Goal: Information Seeking & Learning: Compare options

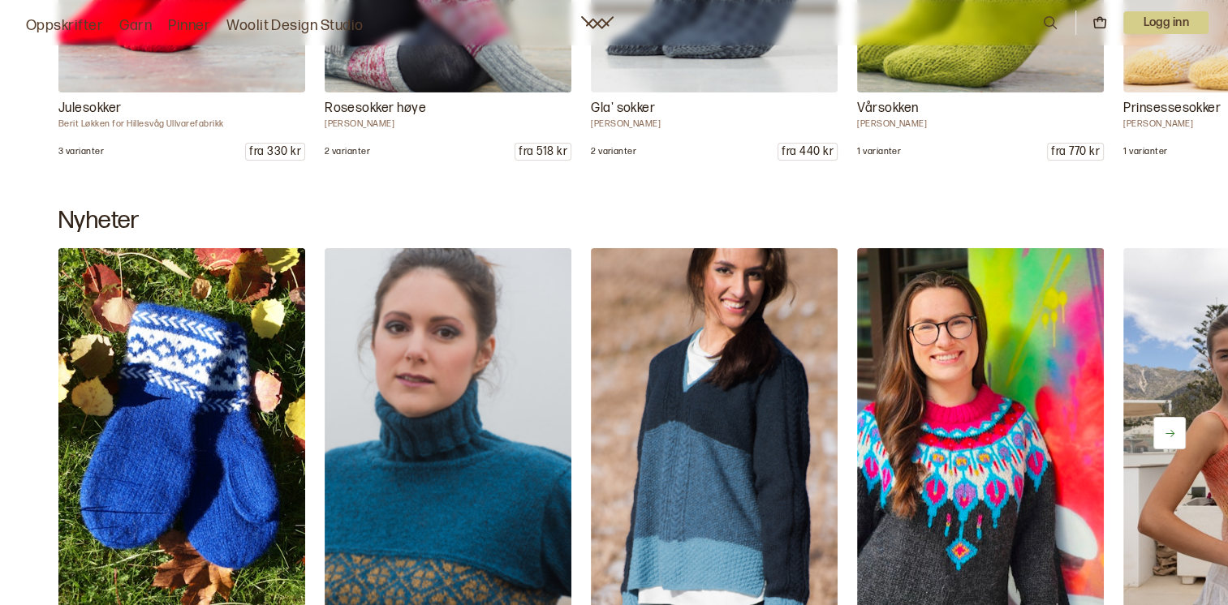
scroll to position [12009, 0]
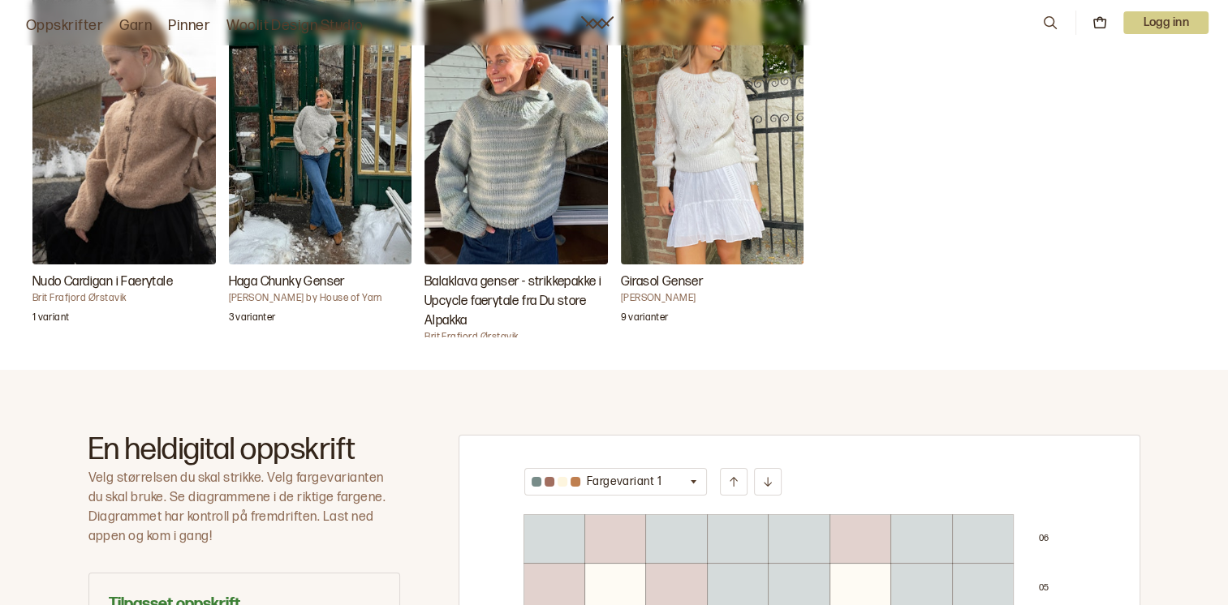
scroll to position [568, 0]
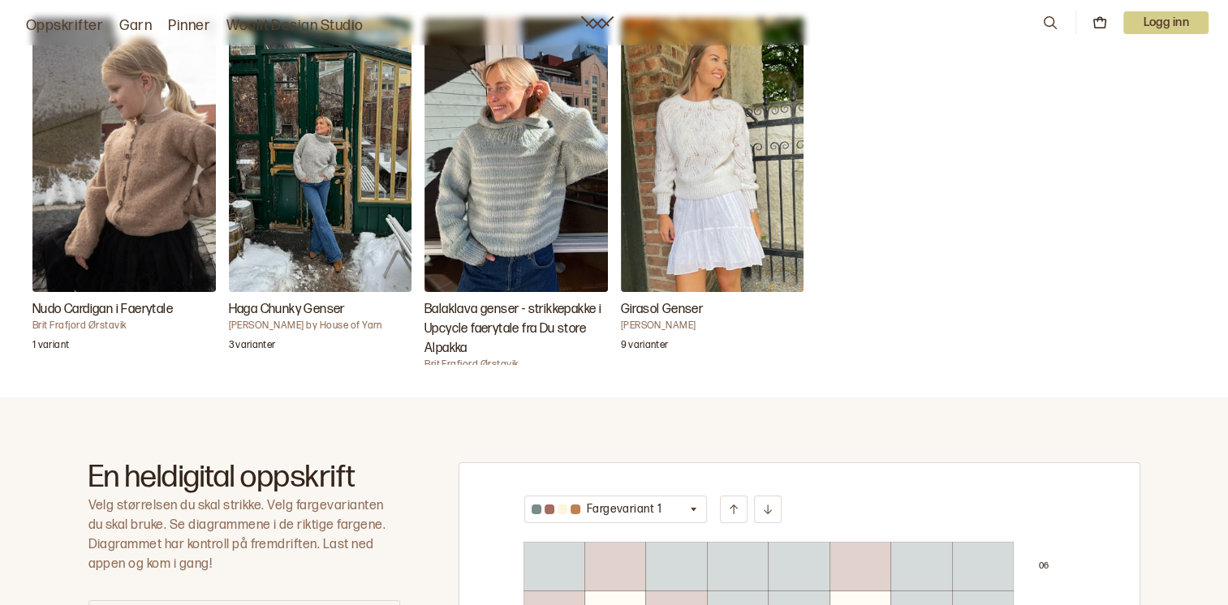
click at [277, 305] on h3 "Haga Chunky Genser" at bounding box center [320, 309] width 183 height 19
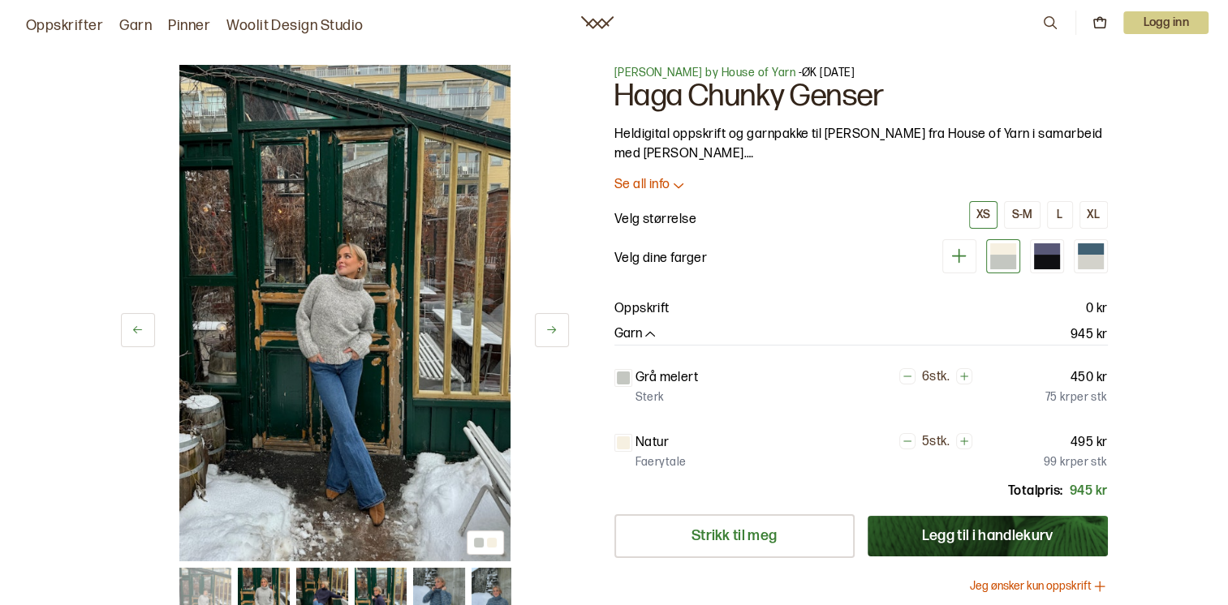
scroll to position [325, 0]
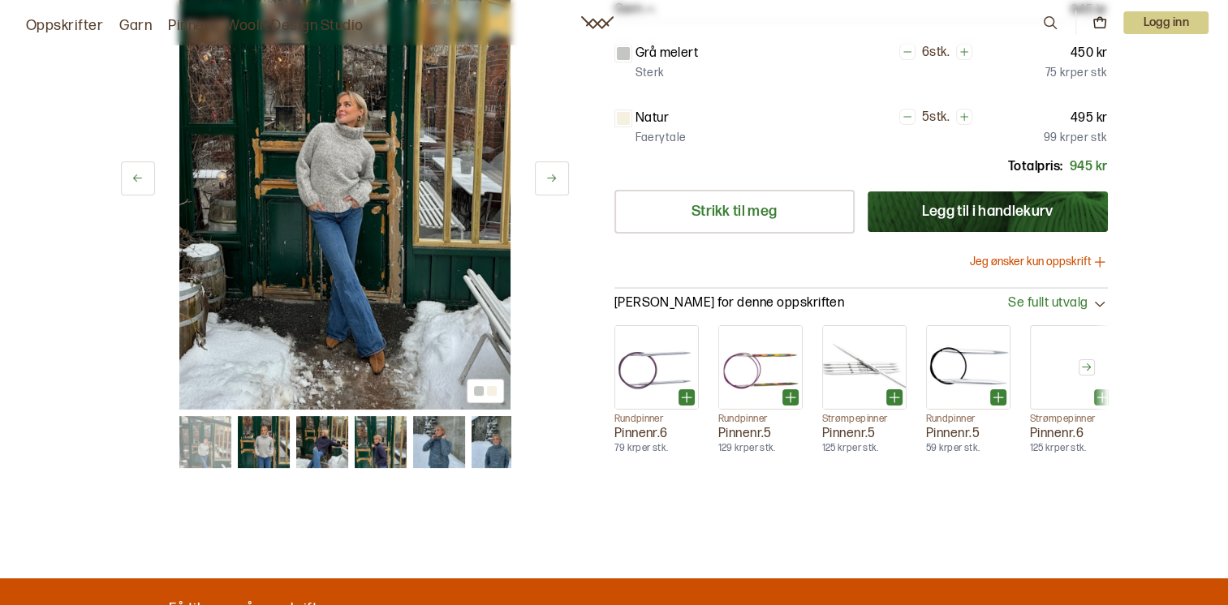
click at [250, 436] on img at bounding box center [264, 442] width 52 height 52
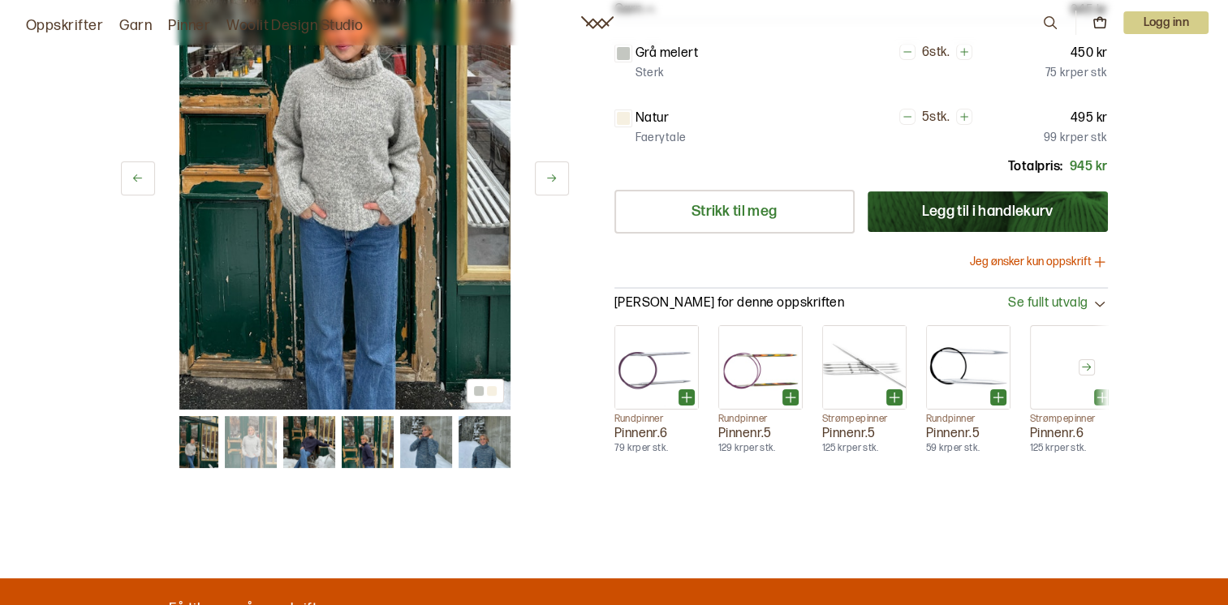
click at [318, 453] on img at bounding box center [308, 442] width 52 height 52
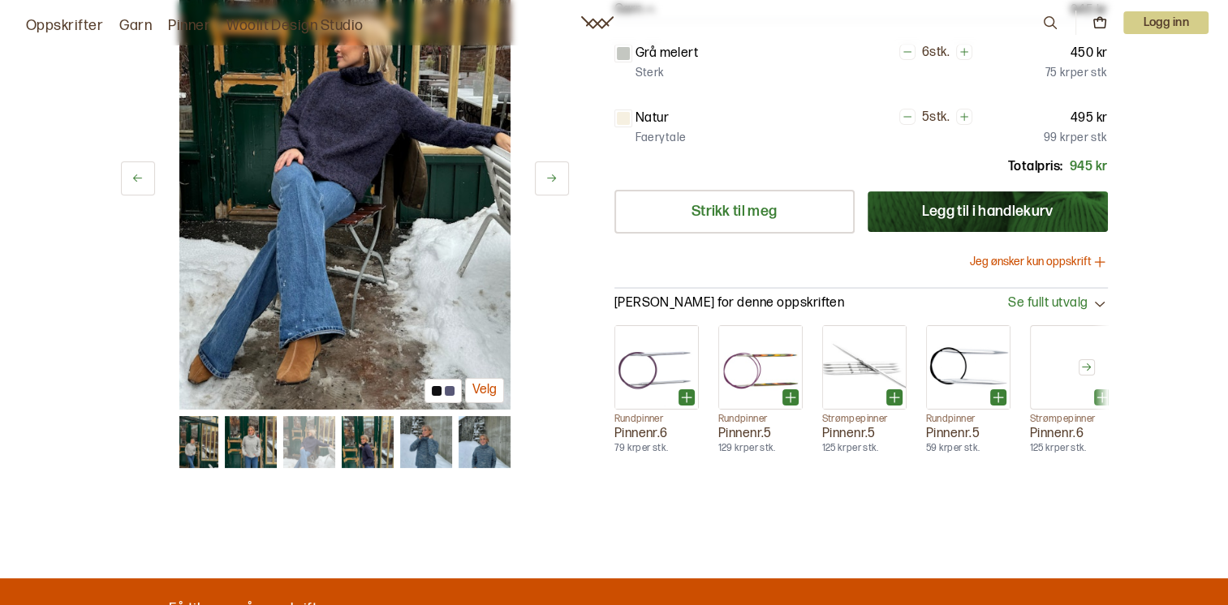
click at [358, 447] on img at bounding box center [367, 442] width 52 height 52
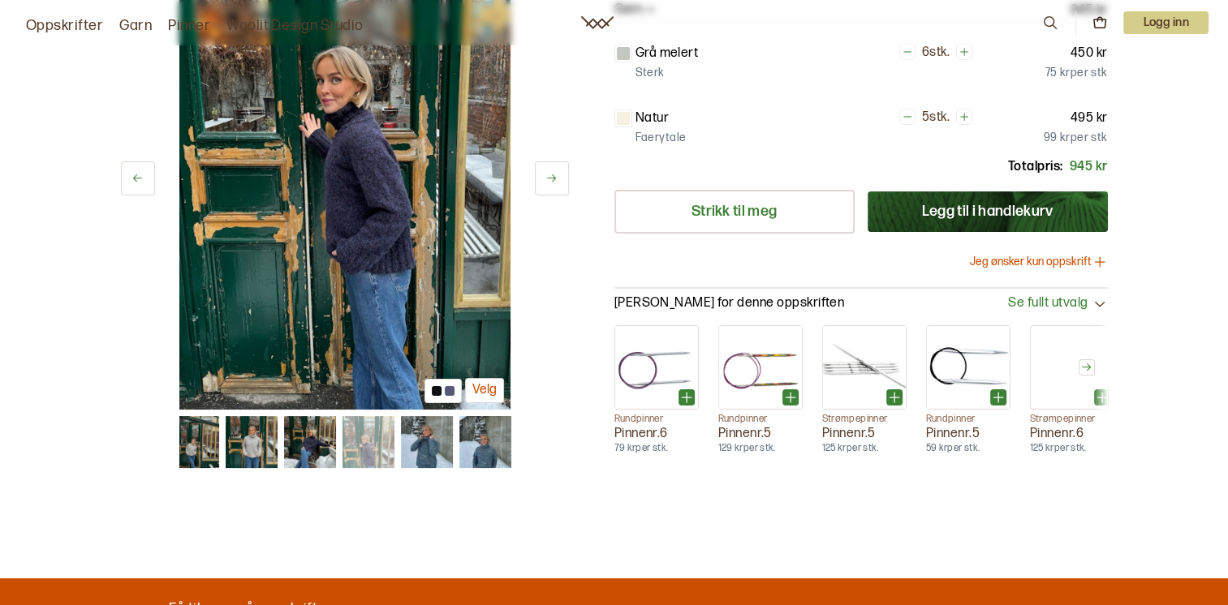
click at [429, 441] on img at bounding box center [426, 442] width 52 height 52
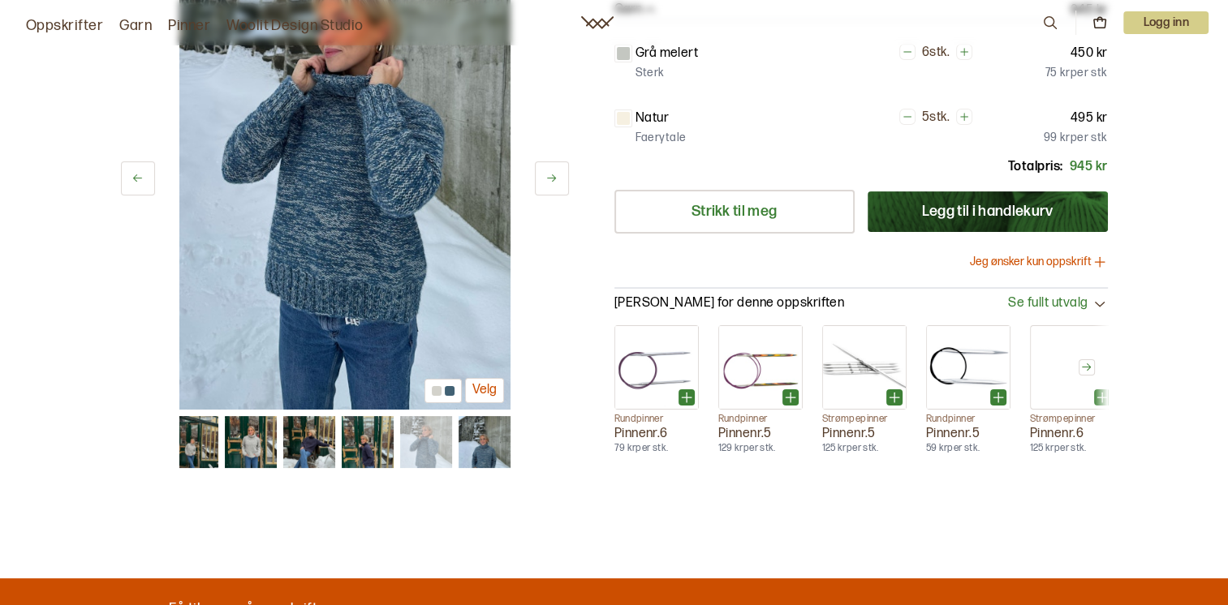
click at [494, 446] on img at bounding box center [484, 442] width 52 height 52
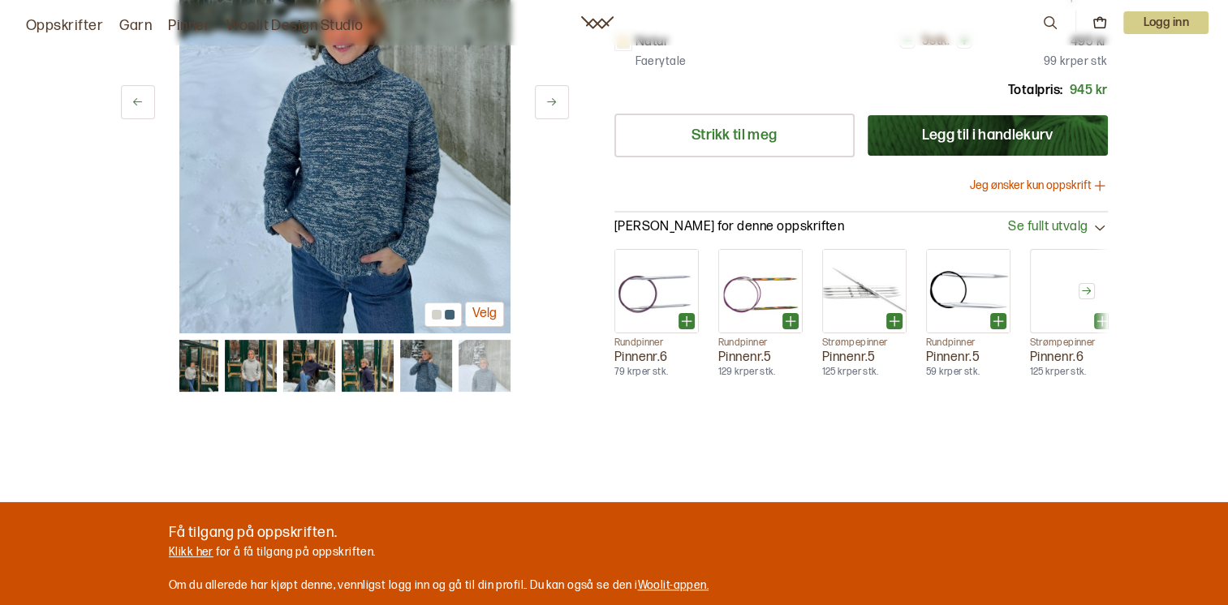
scroll to position [406, 0]
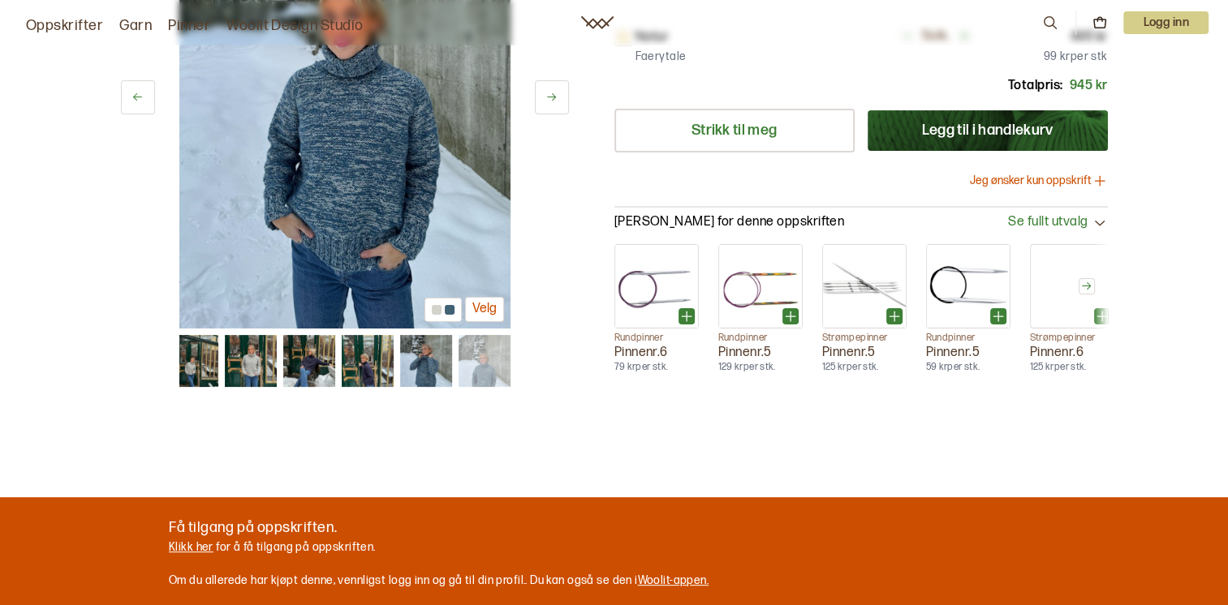
click at [240, 369] on img at bounding box center [250, 361] width 52 height 52
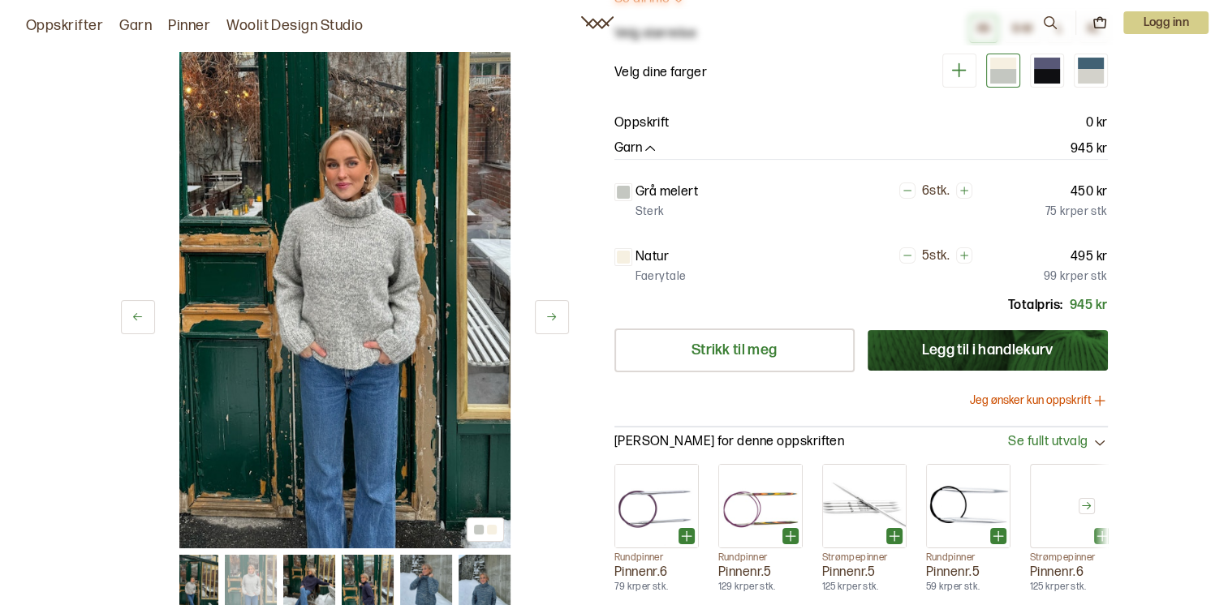
scroll to position [0, 0]
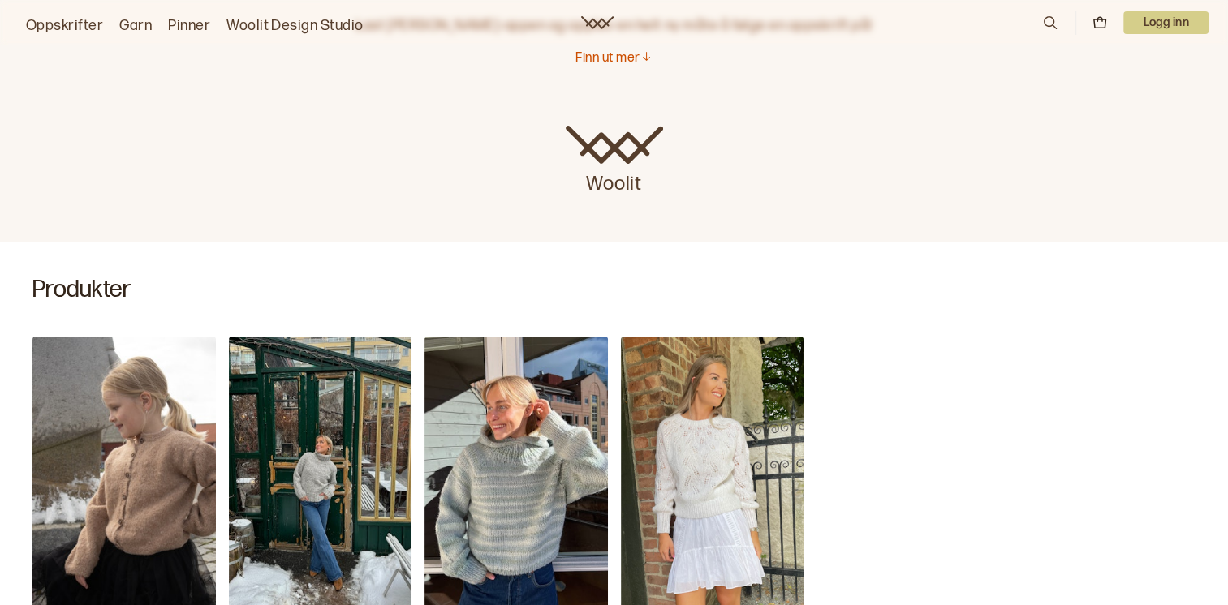
scroll to position [568, 0]
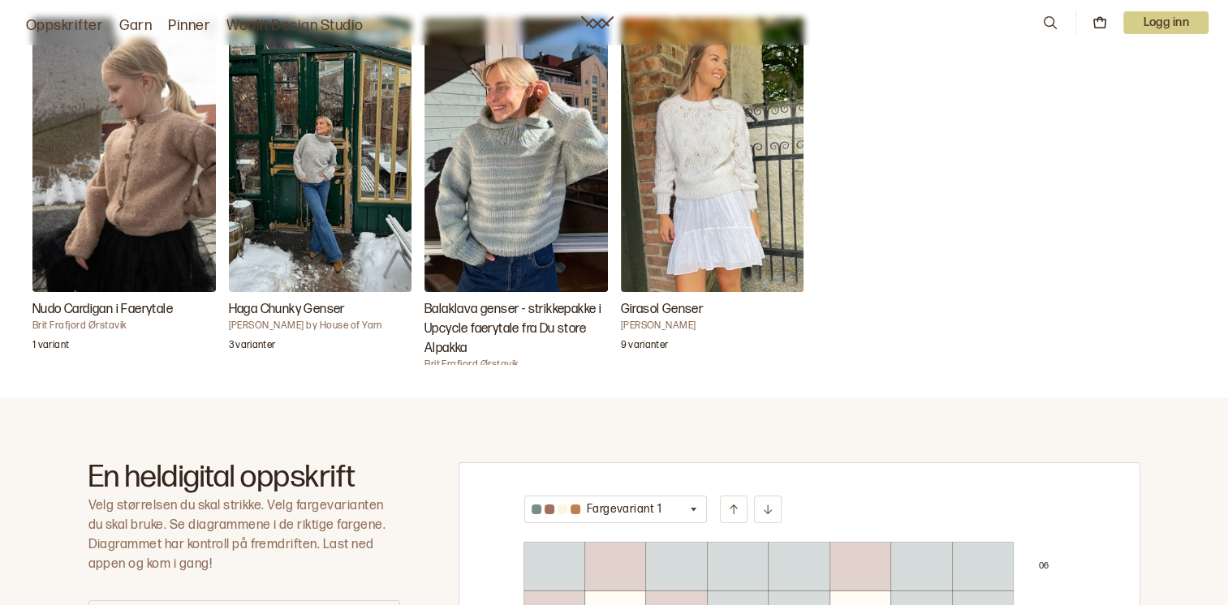
click at [489, 310] on h3 "Balaklava genser - strikkepakke i Upcycle faerytale fra Du store Alpakka" at bounding box center [515, 329] width 183 height 58
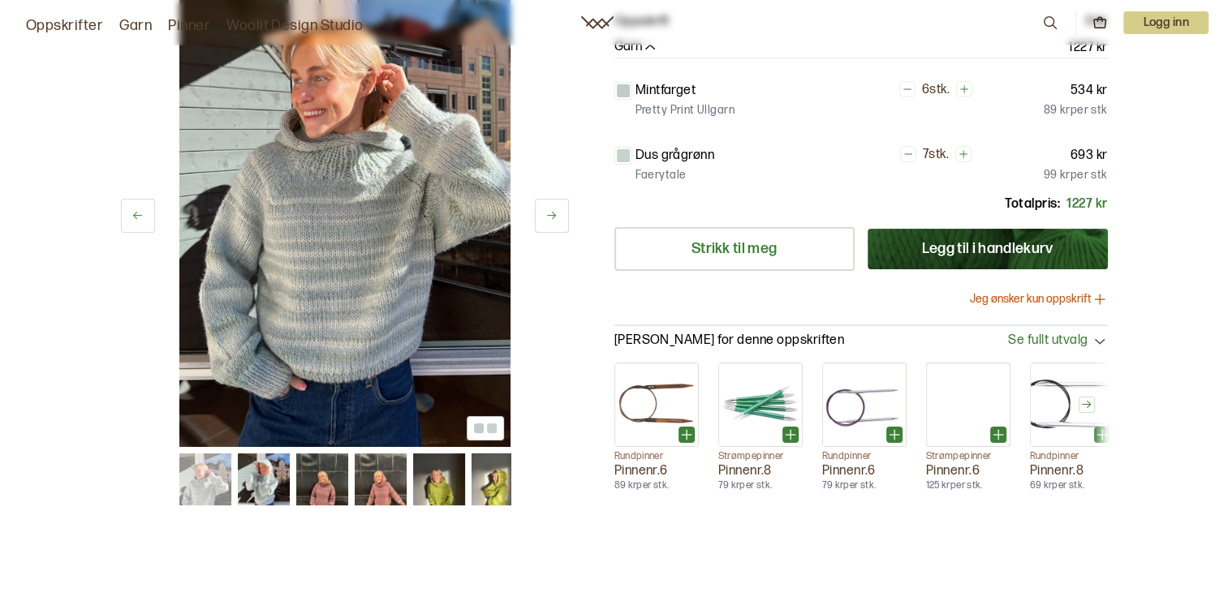
scroll to position [325, 0]
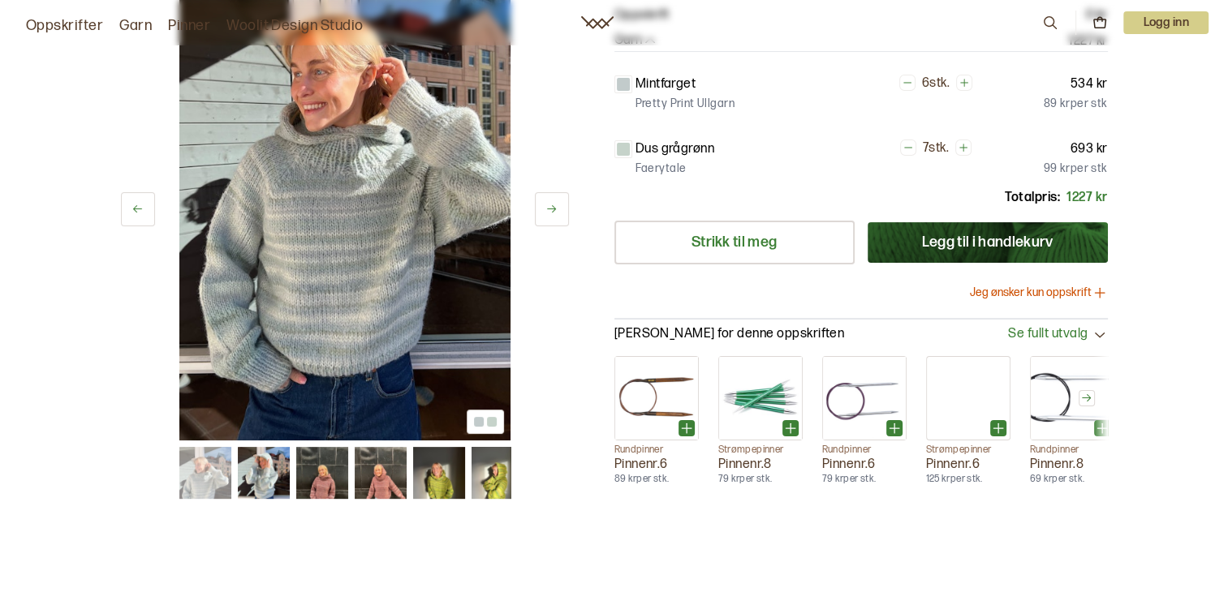
click at [397, 481] on img at bounding box center [381, 473] width 52 height 52
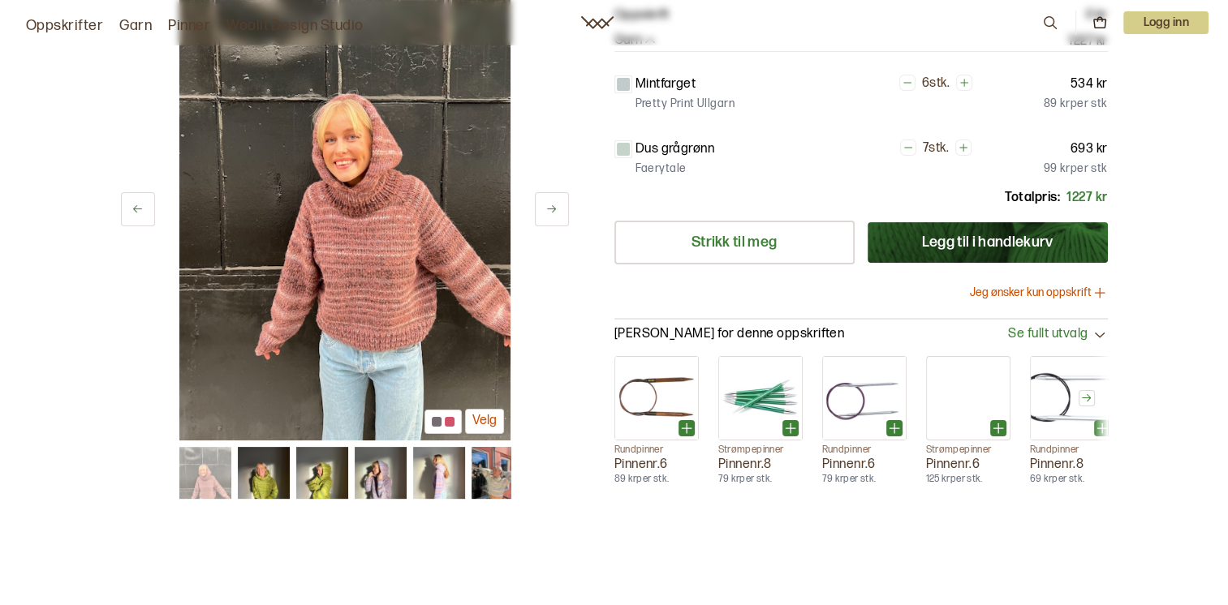
click at [331, 478] on img at bounding box center [321, 473] width 52 height 52
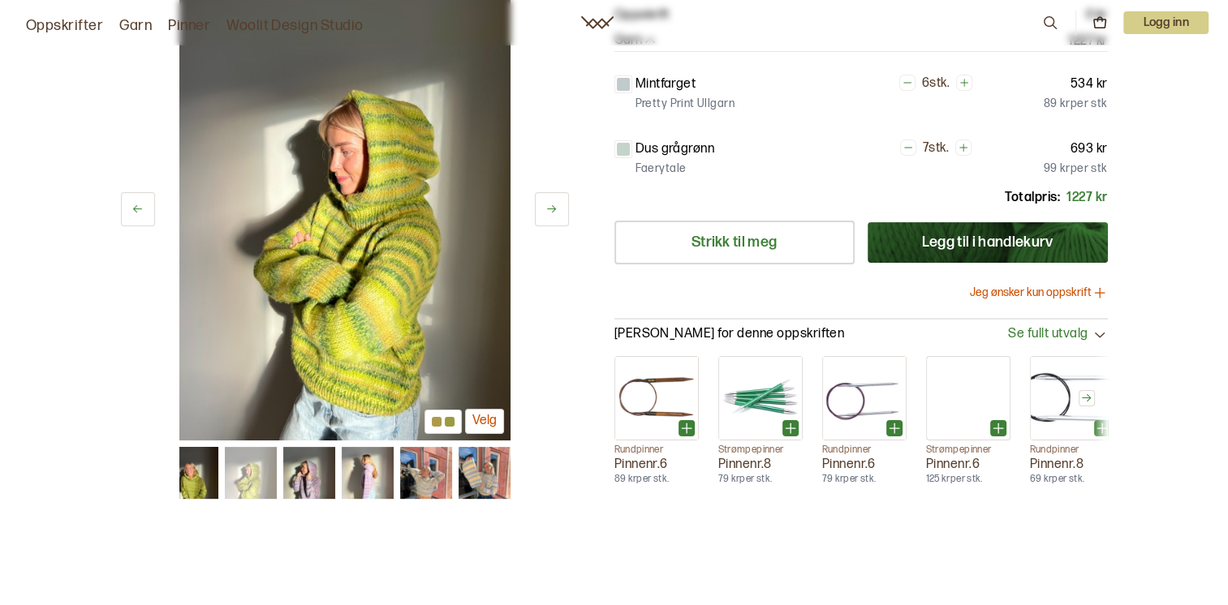
click at [430, 481] on img at bounding box center [425, 473] width 52 height 52
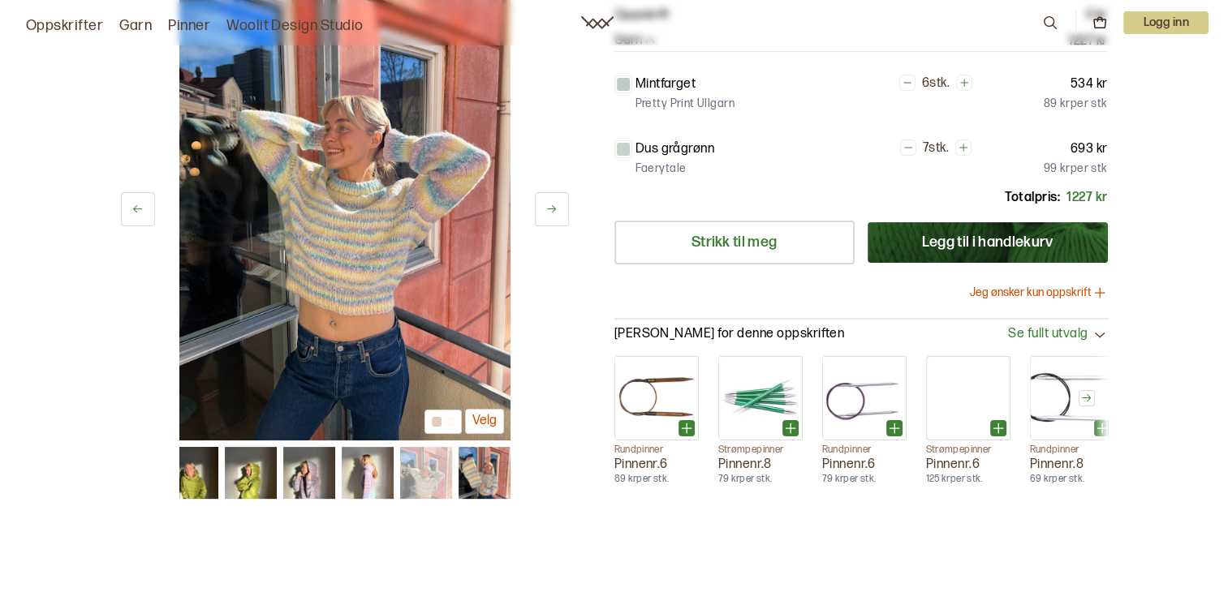
click at [478, 467] on img at bounding box center [484, 473] width 52 height 52
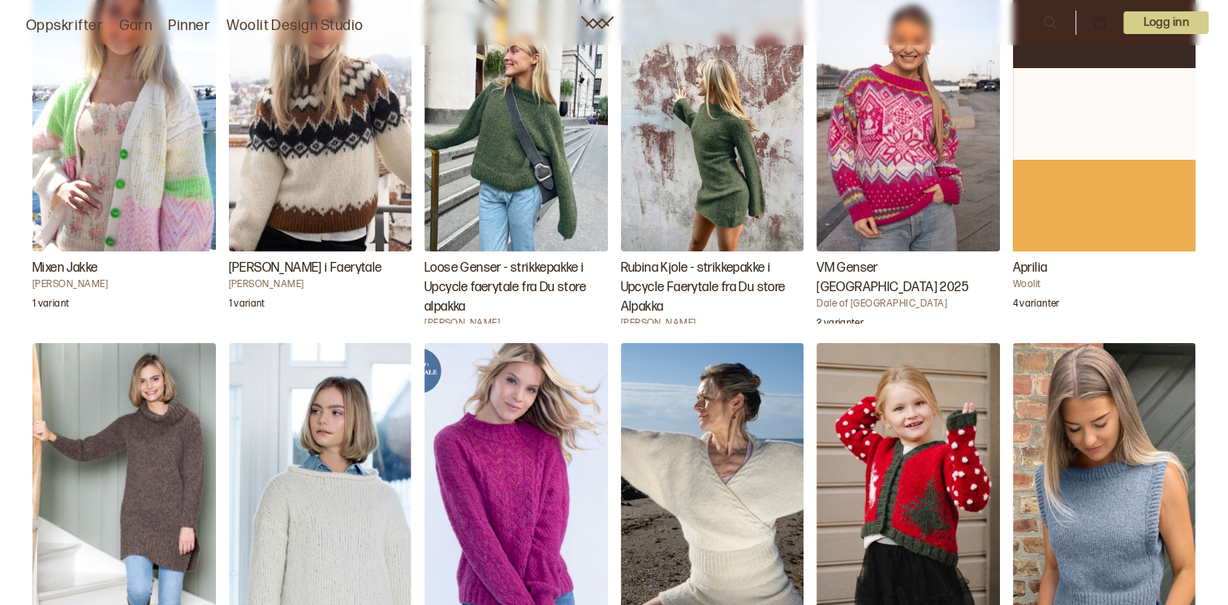
scroll to position [2191, 0]
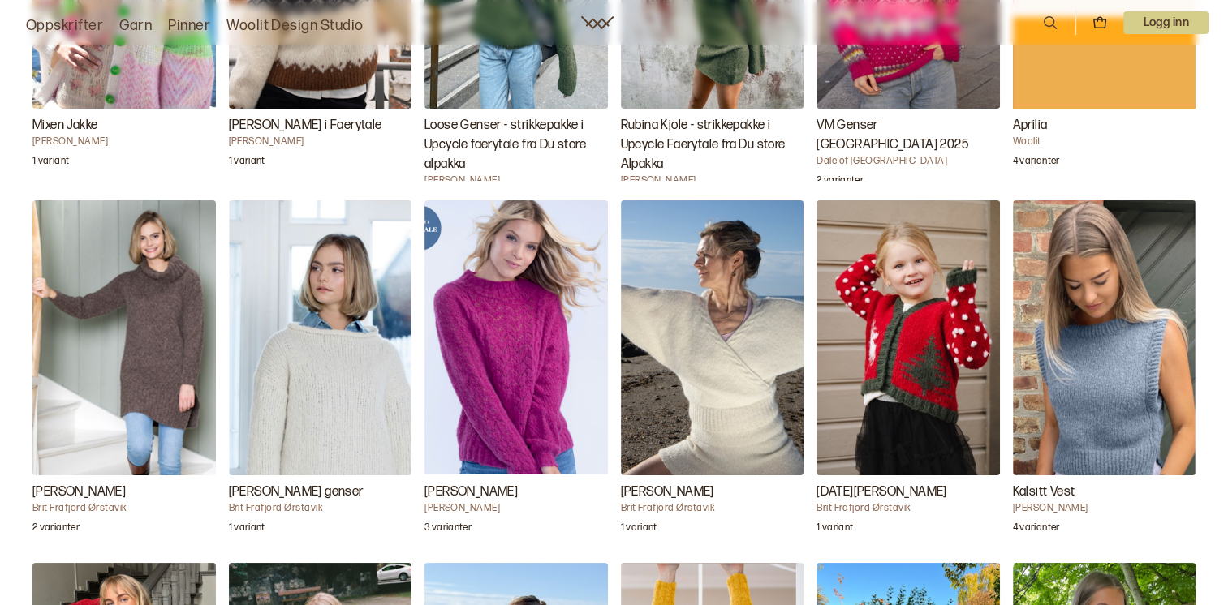
click at [268, 492] on h3 "[PERSON_NAME] genser" at bounding box center [320, 492] width 183 height 19
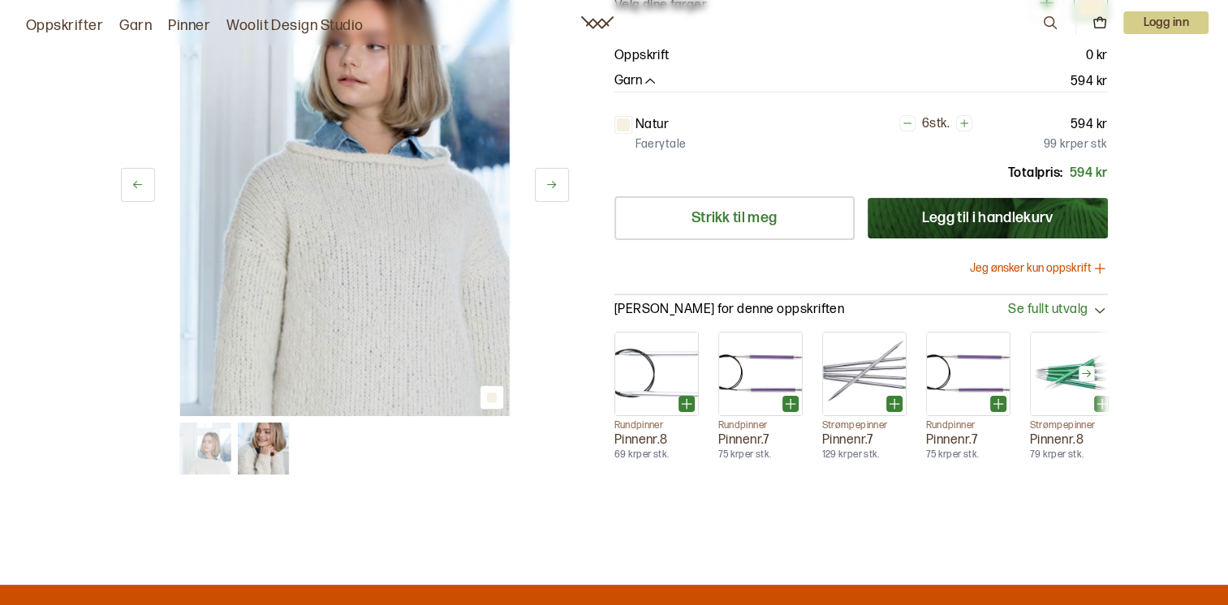
scroll to position [162, 0]
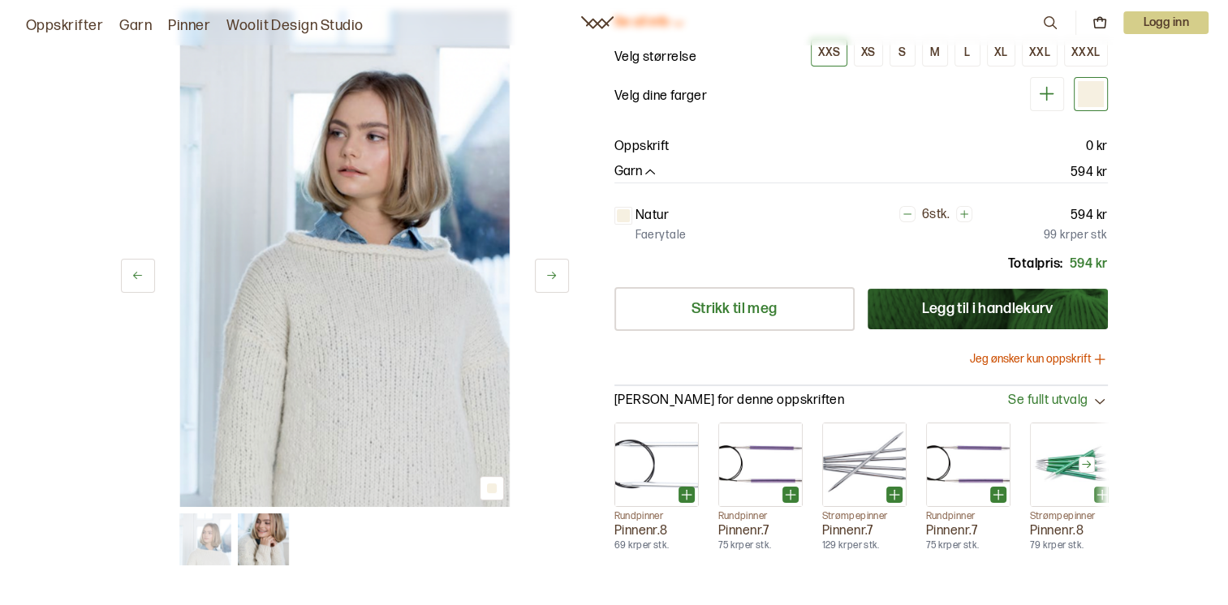
click at [649, 170] on icon "button" at bounding box center [650, 173] width 16 height 16
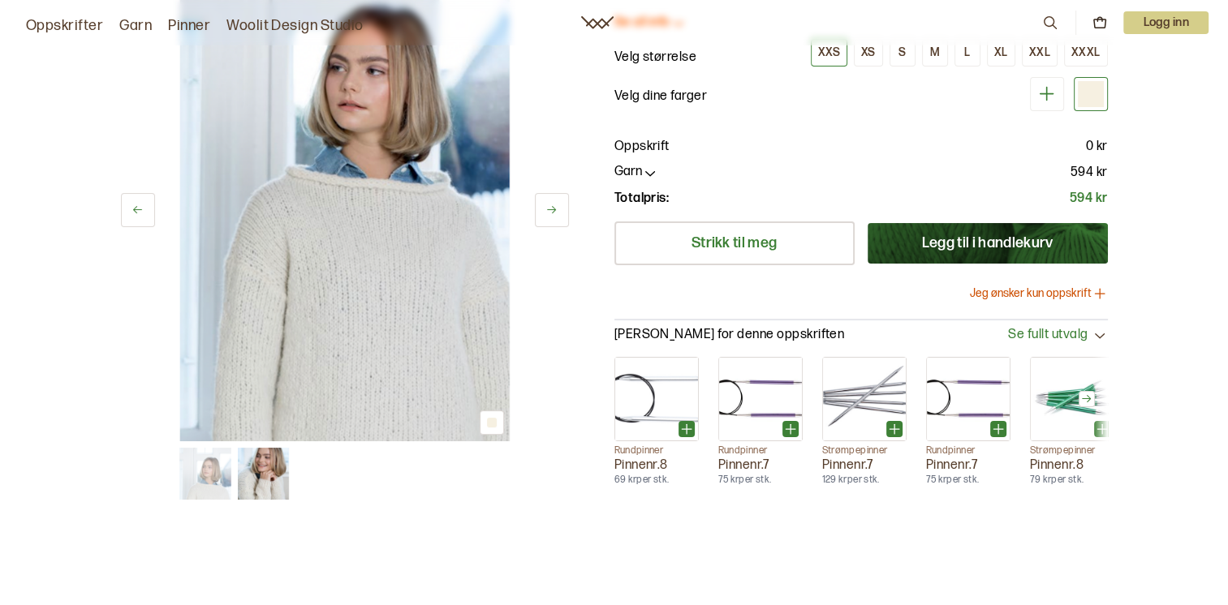
click at [261, 479] on img at bounding box center [264, 474] width 52 height 52
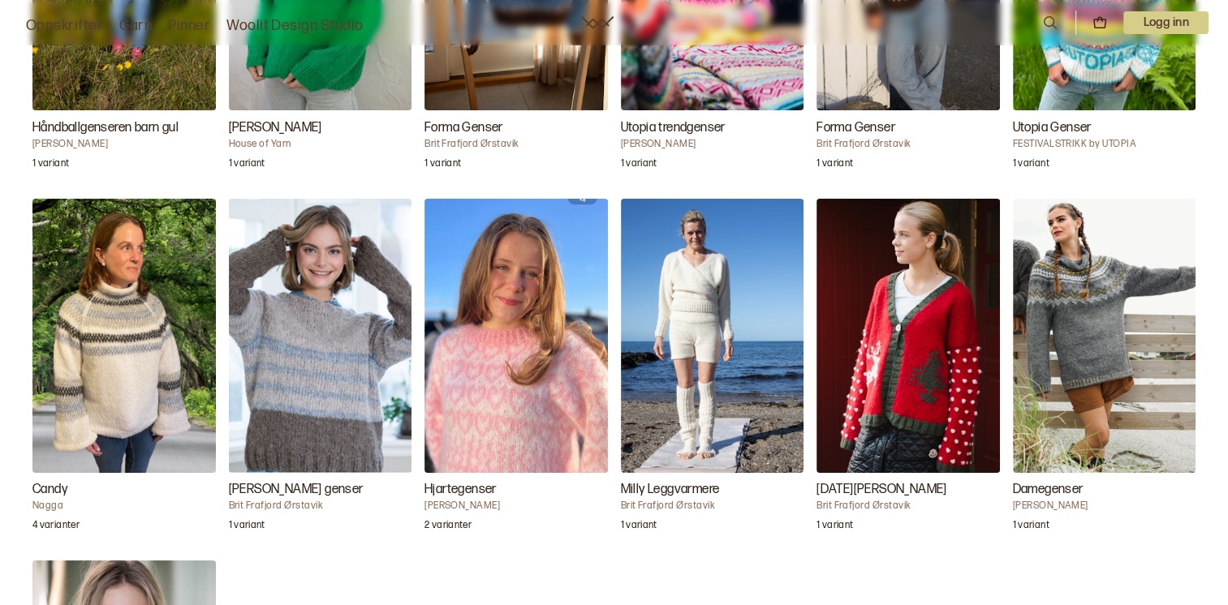
scroll to position [3734, 0]
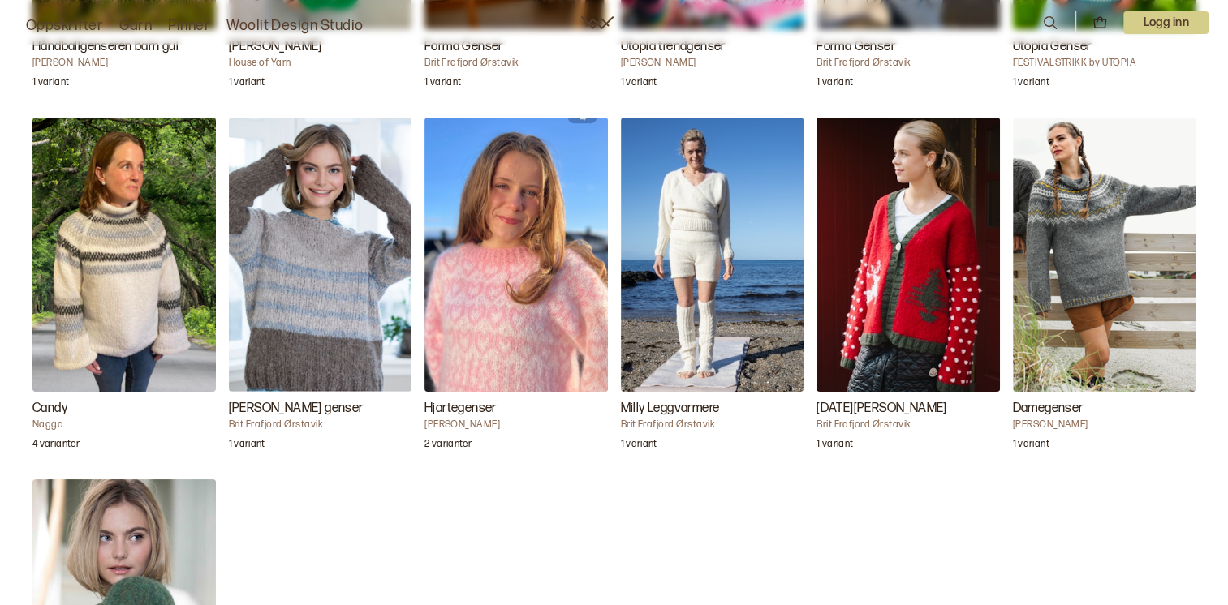
click at [42, 407] on h3 "Candy" at bounding box center [123, 408] width 183 height 19
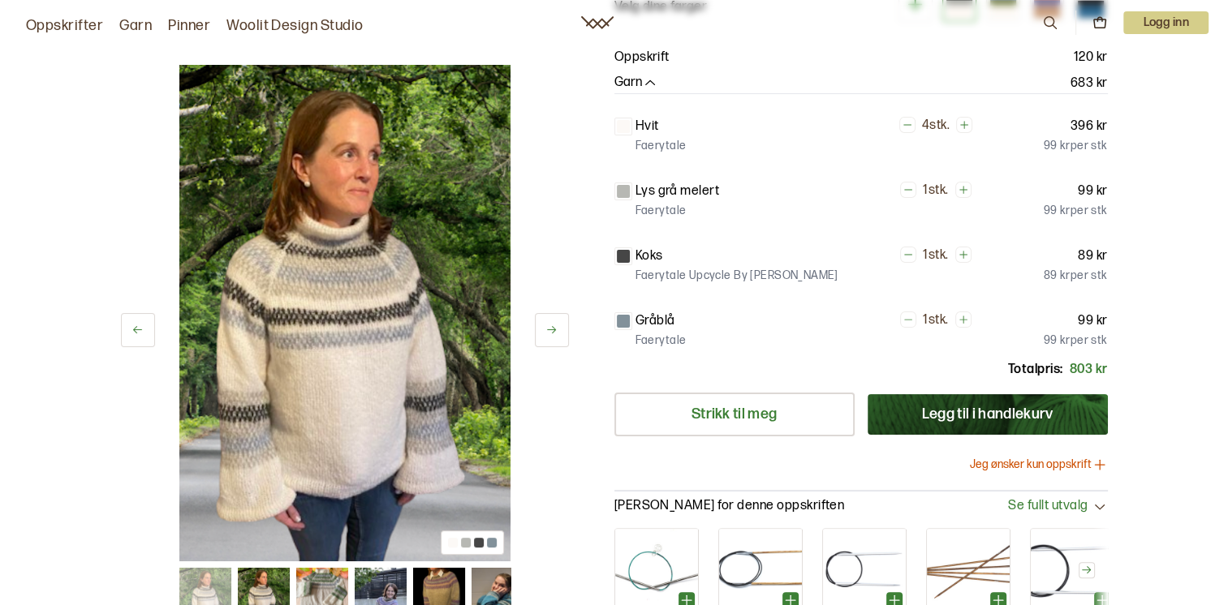
scroll to position [487, 0]
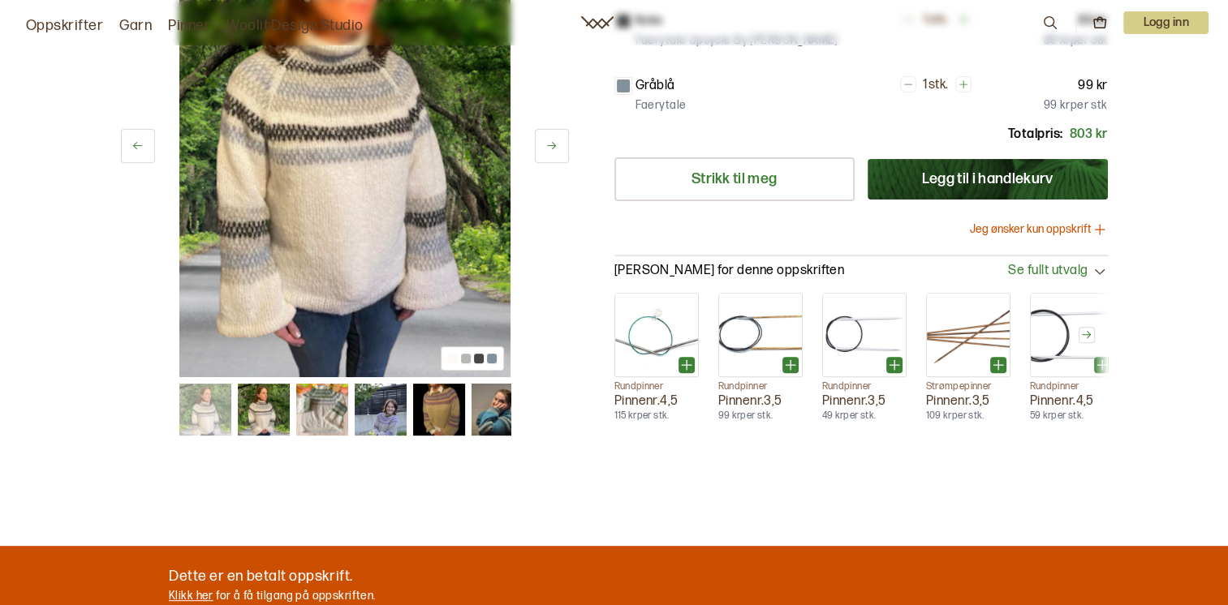
click at [308, 416] on img at bounding box center [322, 410] width 52 height 52
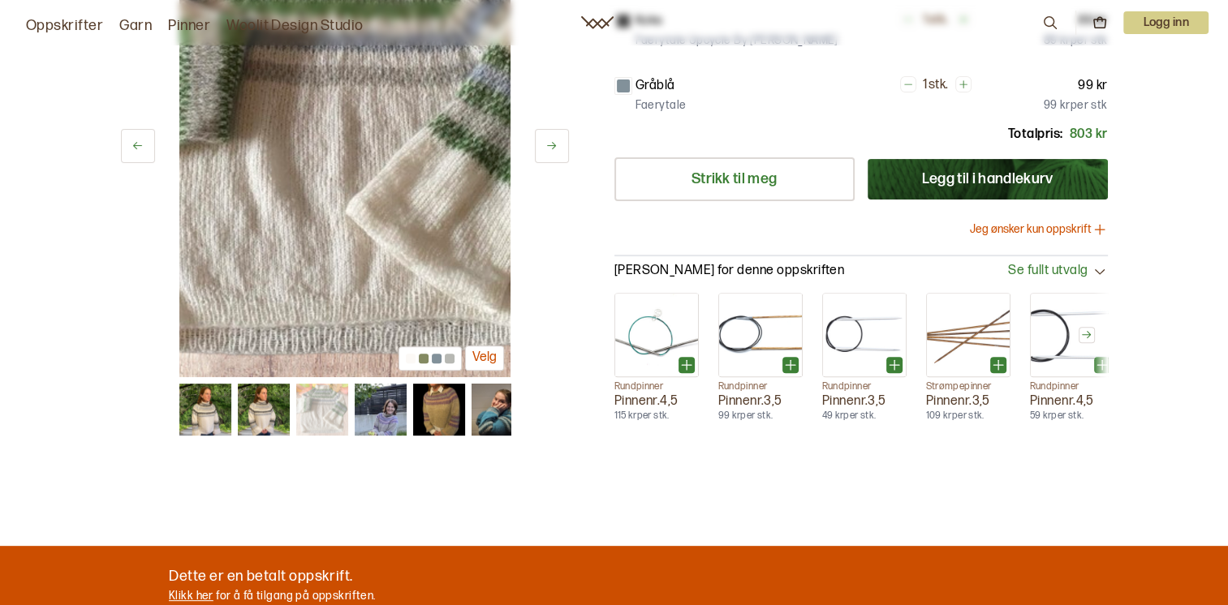
click at [259, 417] on img at bounding box center [264, 410] width 52 height 52
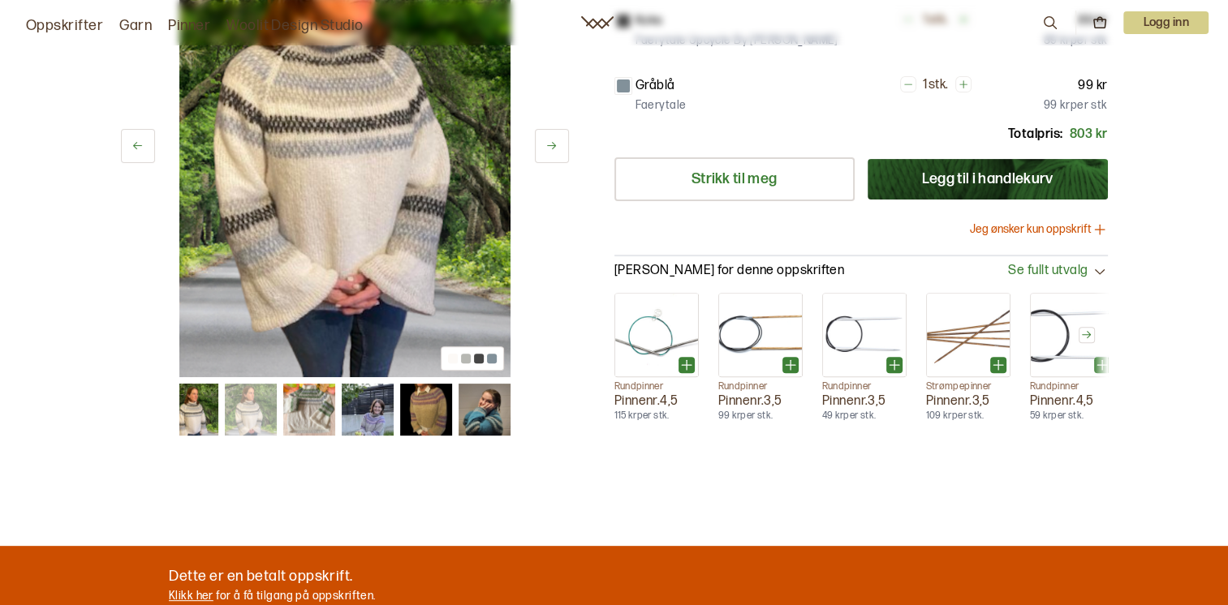
click at [376, 394] on img at bounding box center [367, 410] width 52 height 52
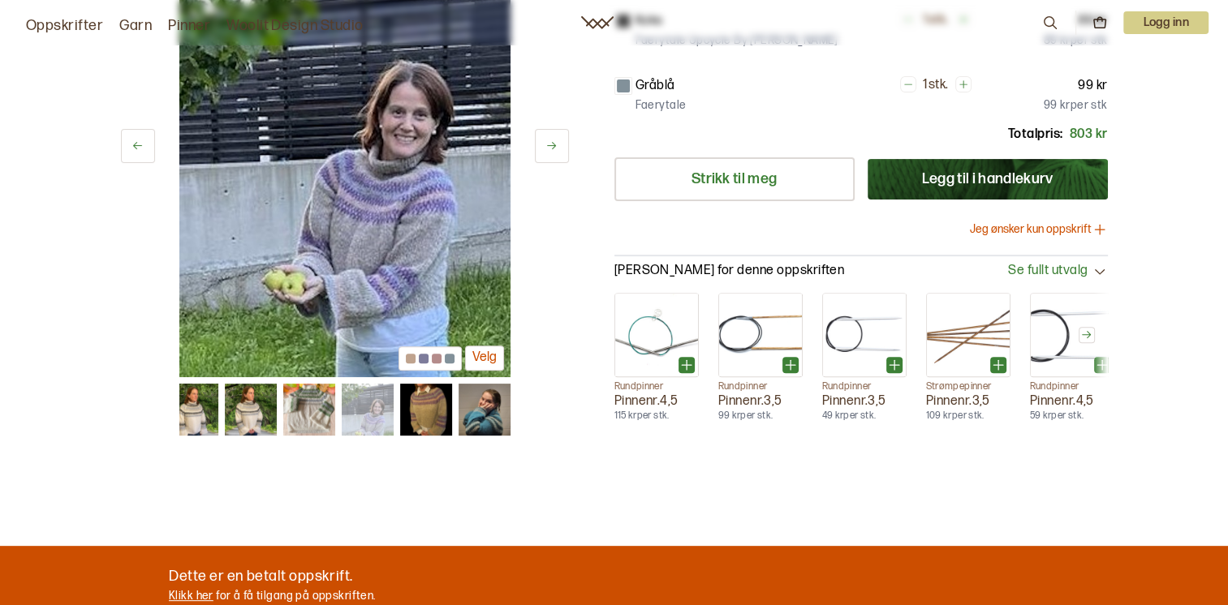
click at [464, 401] on img at bounding box center [484, 410] width 52 height 52
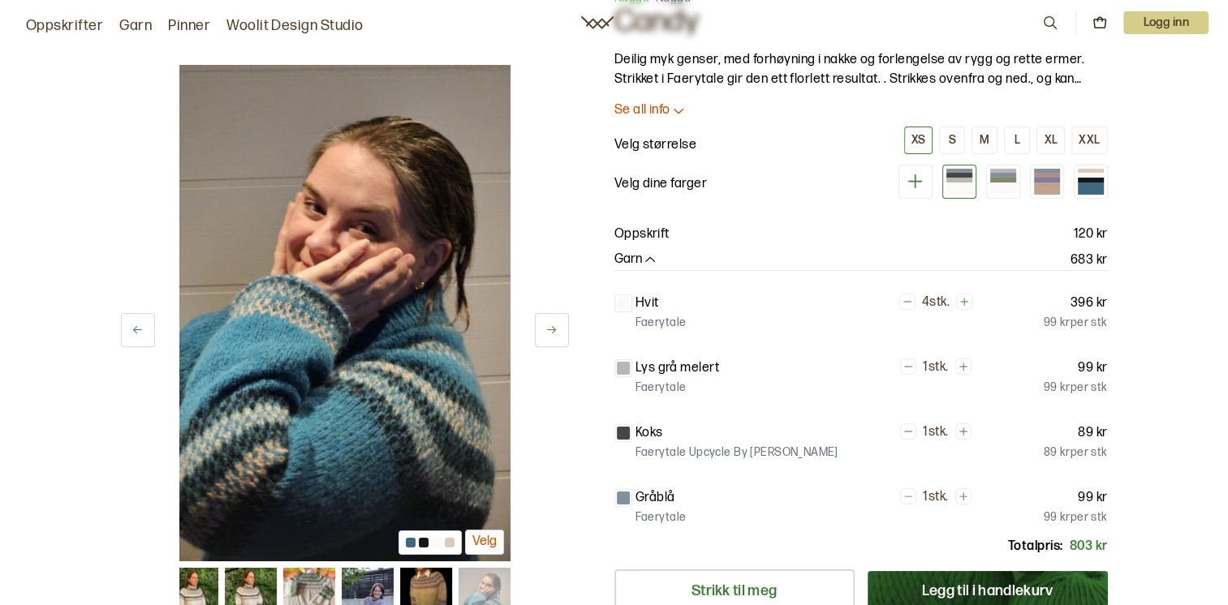
scroll to position [162, 0]
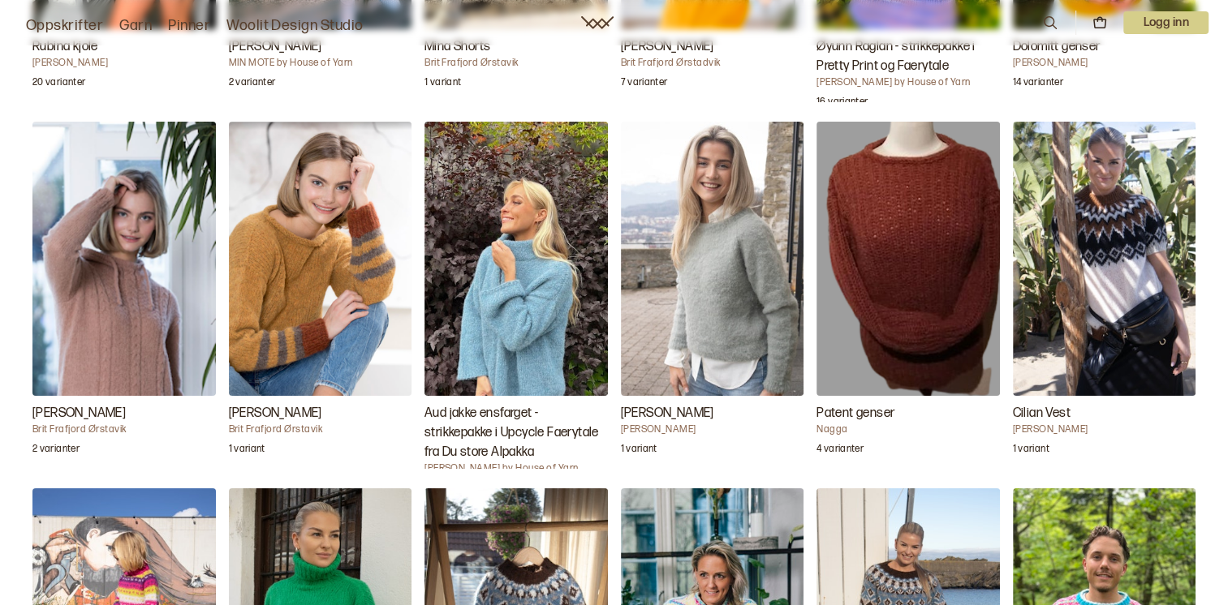
scroll to position [3003, 0]
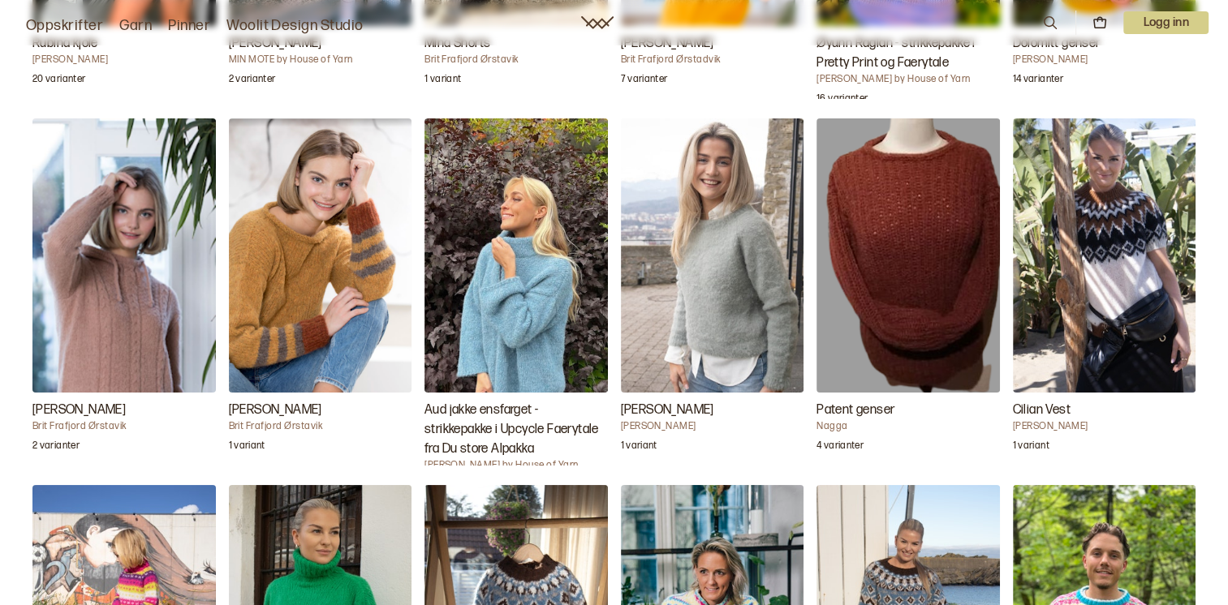
click at [506, 414] on h3 "Aud jakke ensfarget - strikkepakke i Upcycle Faerytale fra Du store Alpakka" at bounding box center [515, 430] width 183 height 58
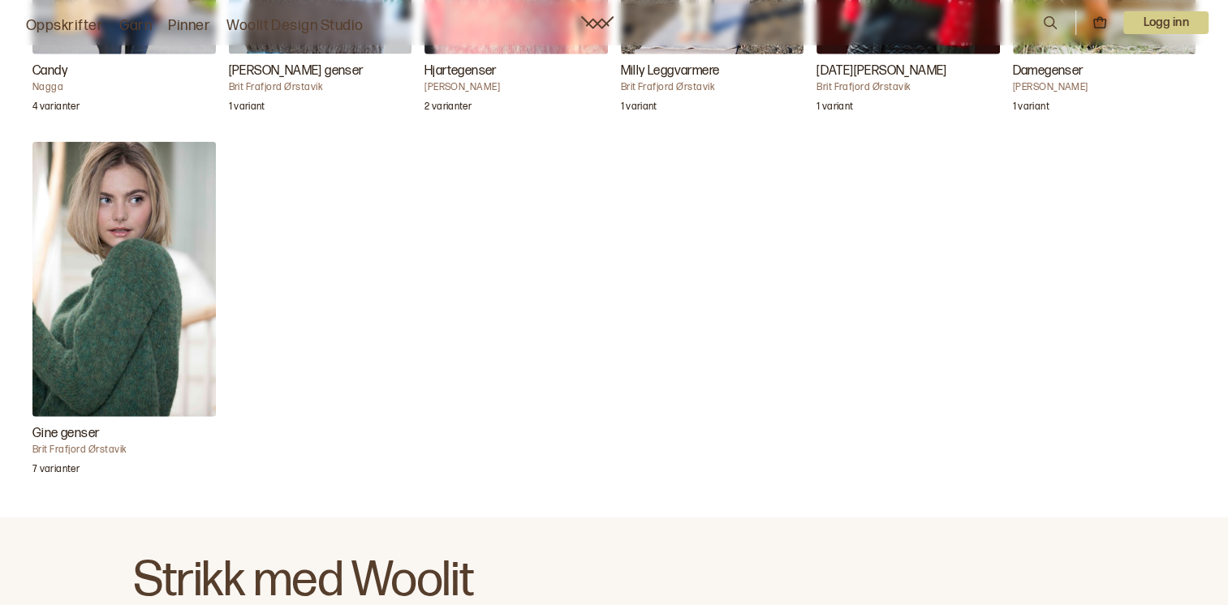
scroll to position [4058, 0]
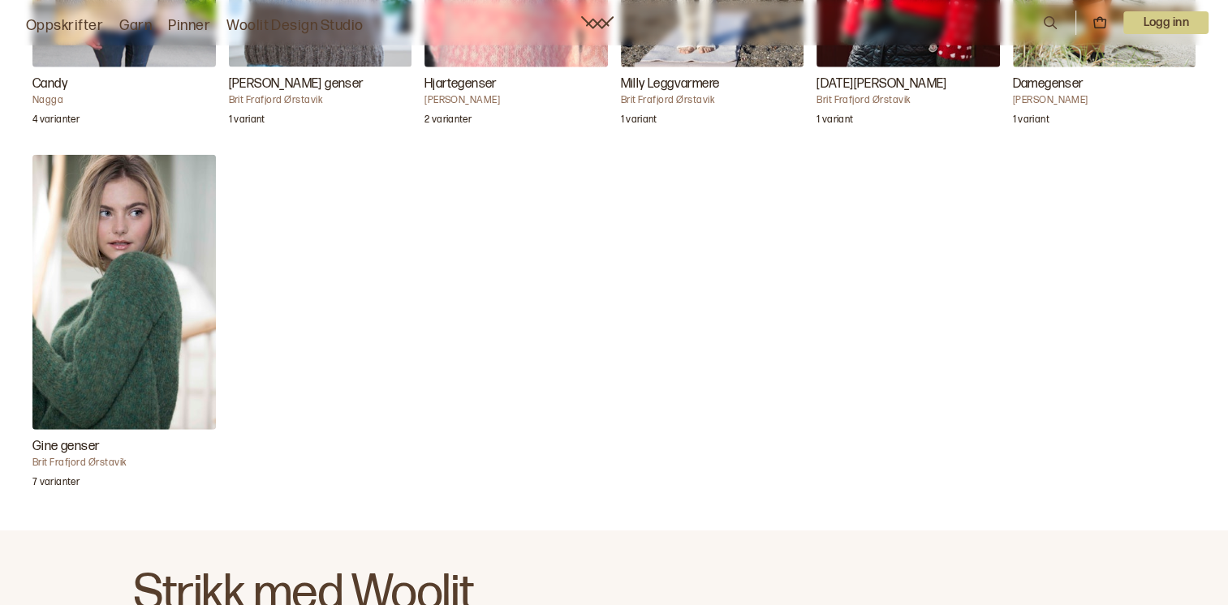
click at [153, 313] on img "Gine genser" at bounding box center [123, 292] width 183 height 274
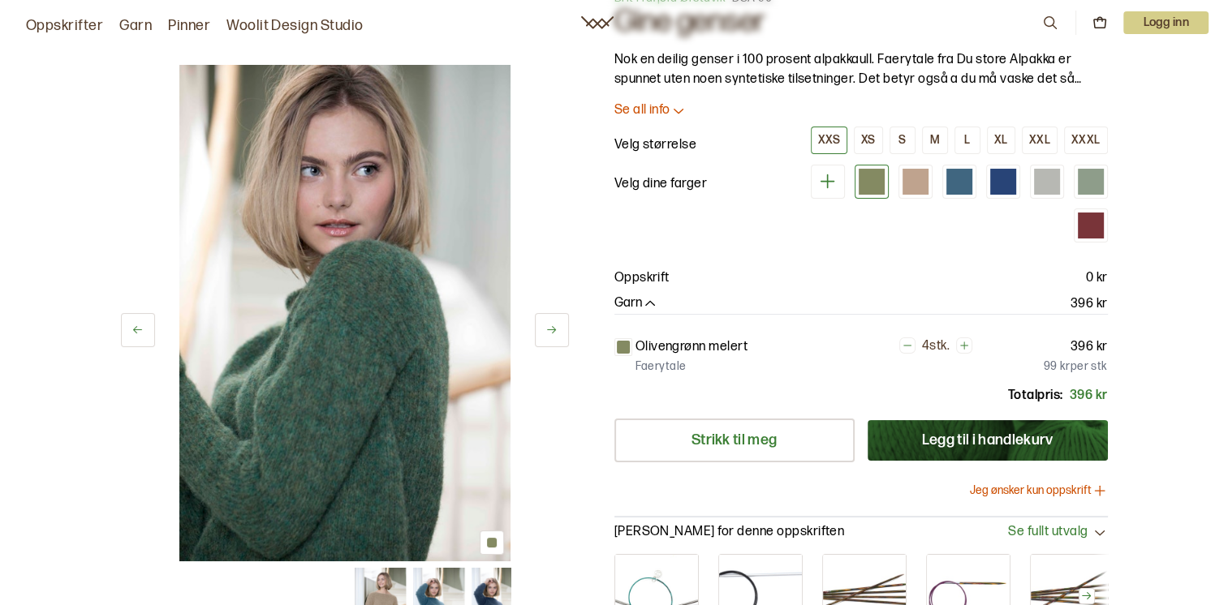
scroll to position [243, 0]
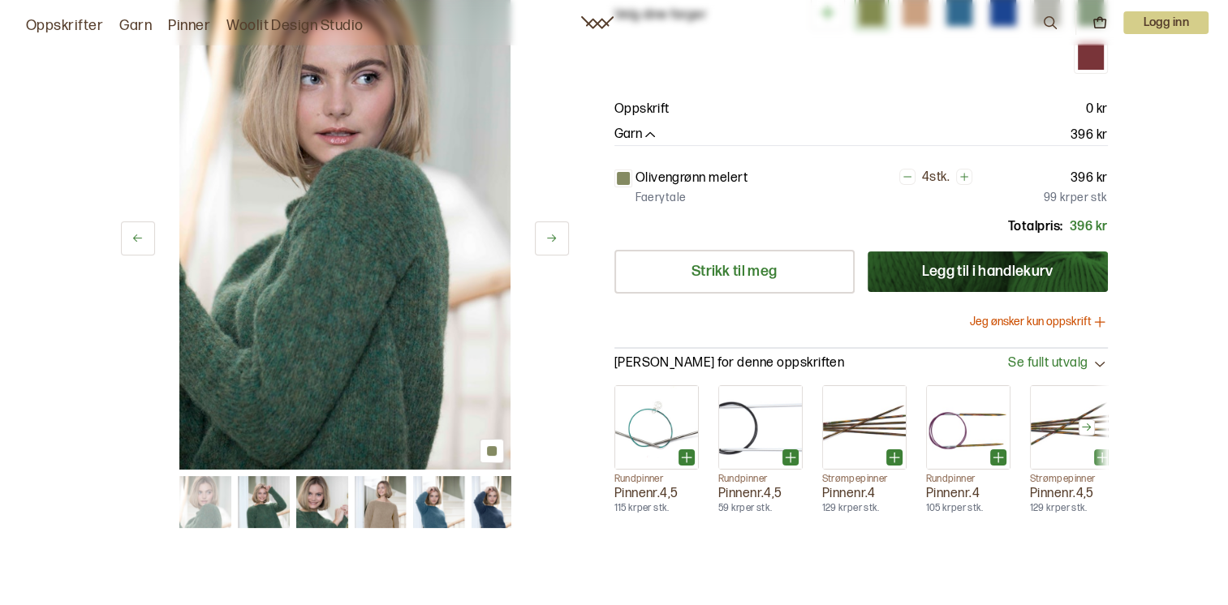
click at [442, 494] on img at bounding box center [439, 502] width 52 height 52
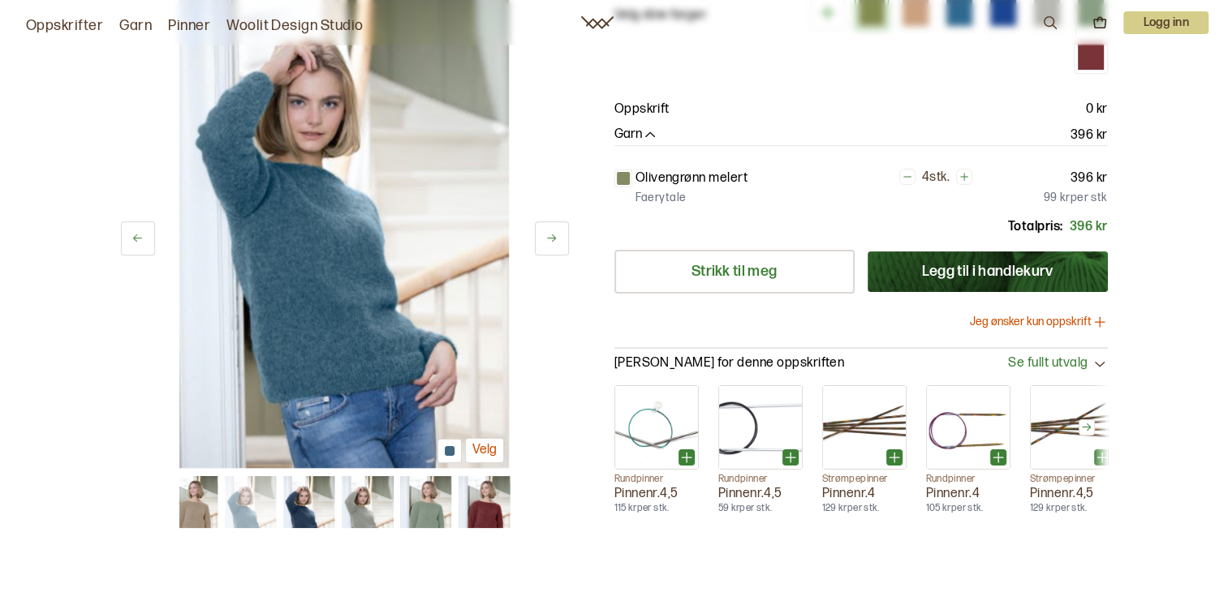
click at [495, 512] on img at bounding box center [484, 502] width 52 height 52
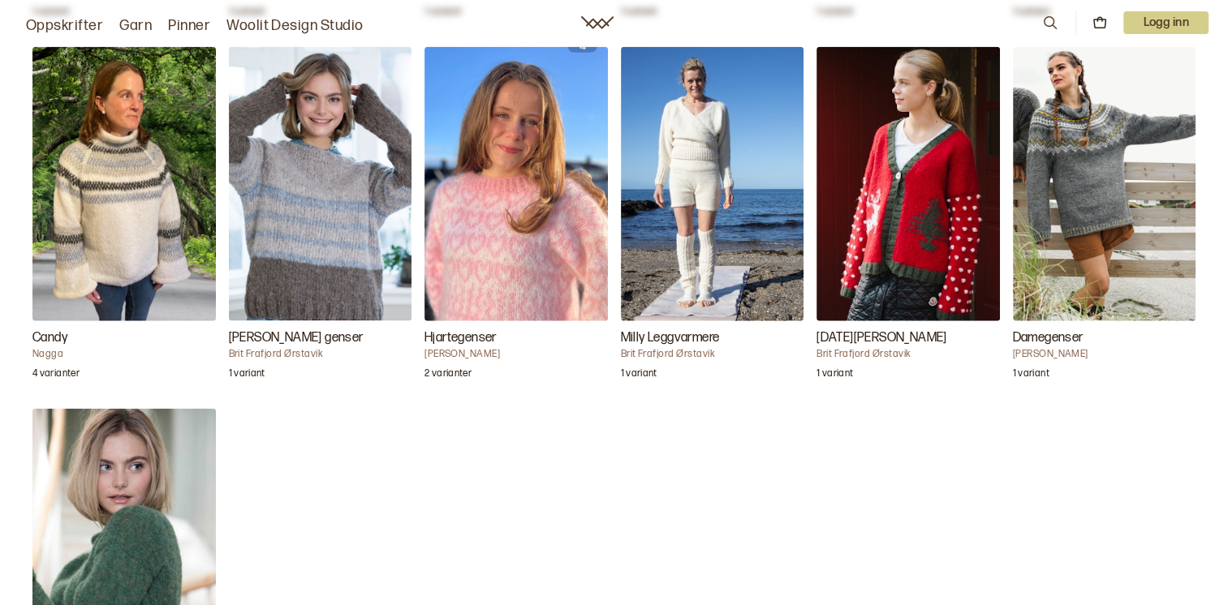
scroll to position [3815, 0]
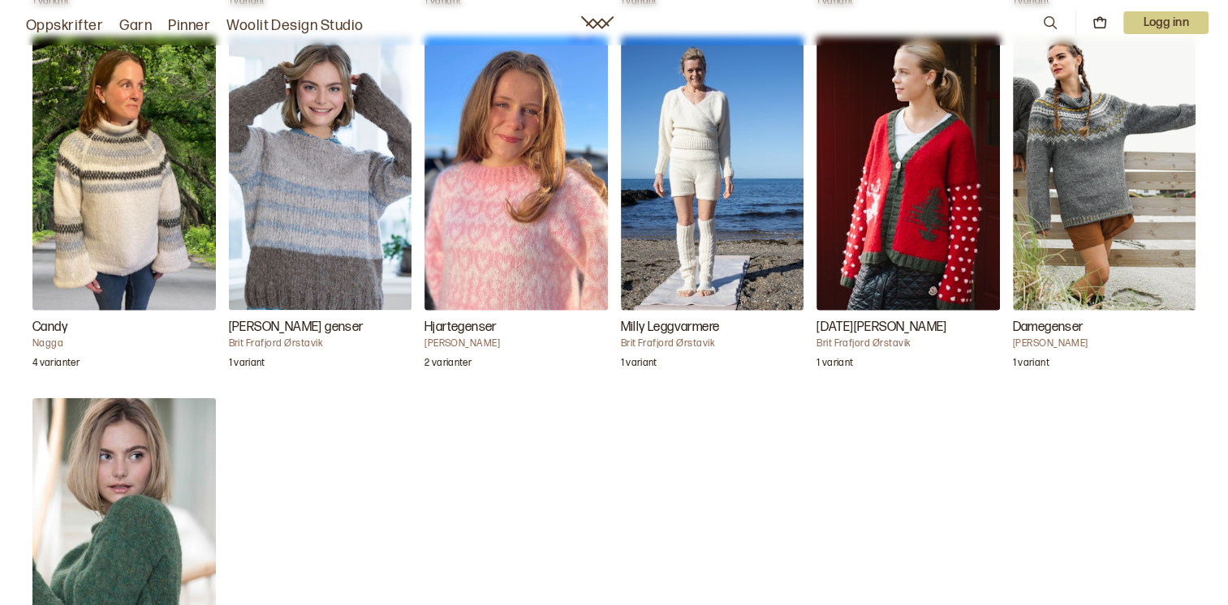
click at [292, 326] on h3 "[PERSON_NAME] genser" at bounding box center [320, 327] width 183 height 19
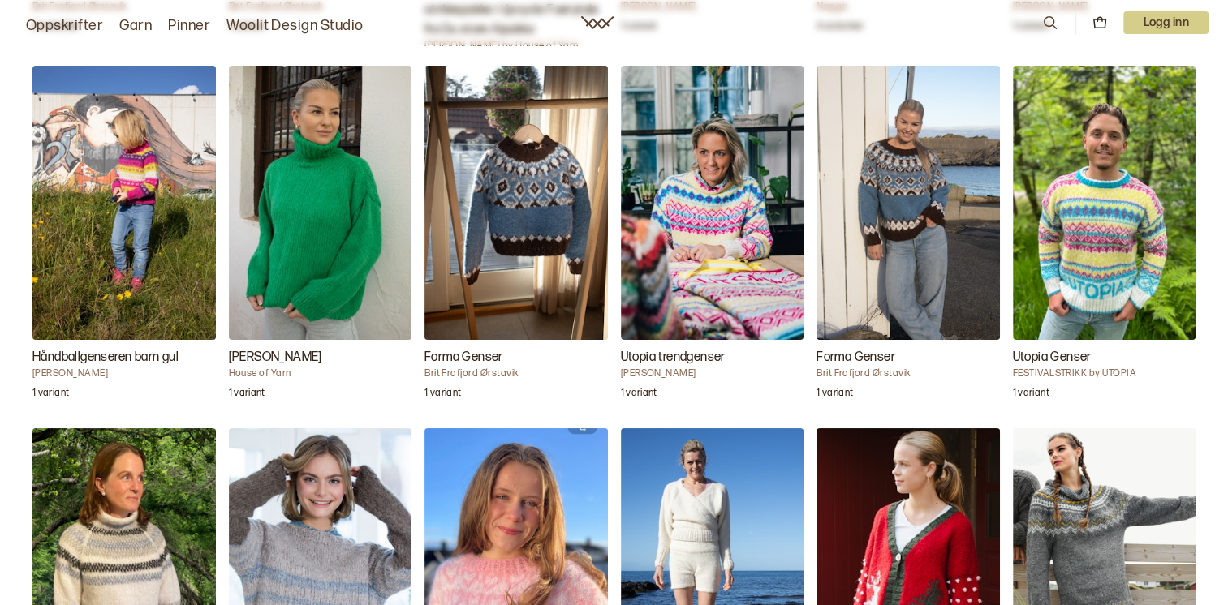
scroll to position [3815, 0]
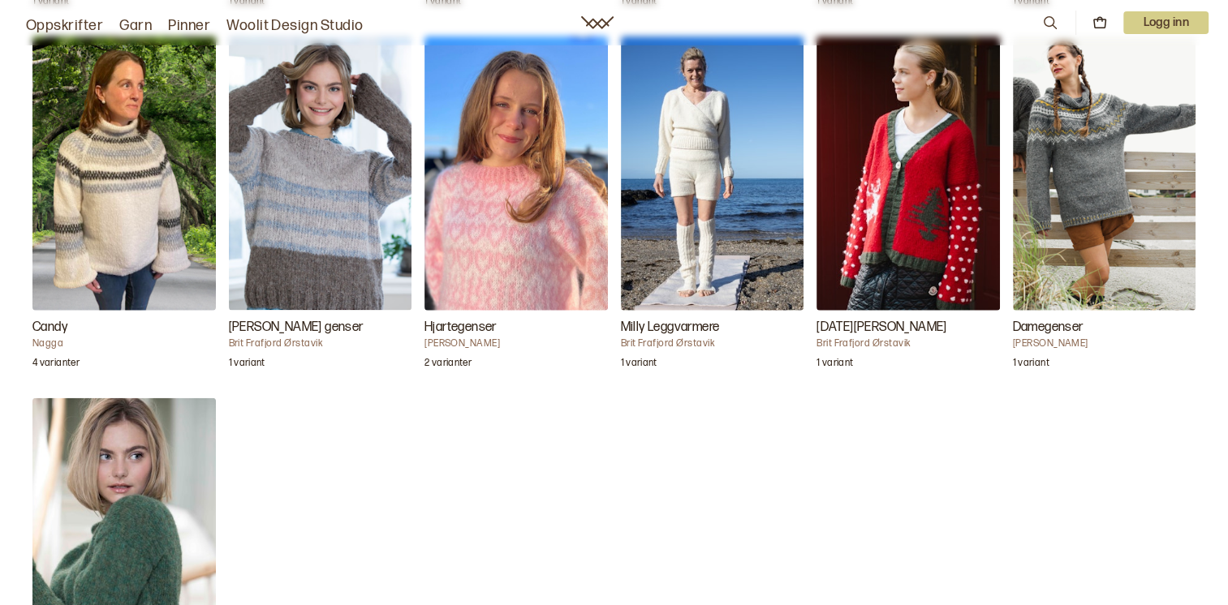
click at [1085, 169] on img "Damegenser" at bounding box center [1104, 174] width 183 height 274
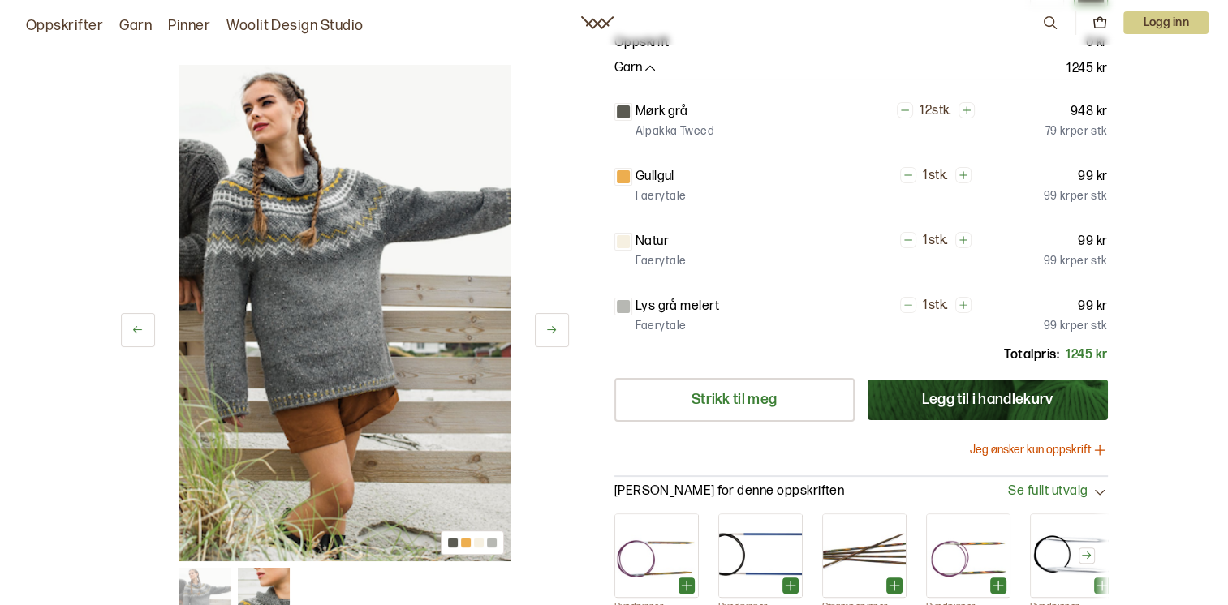
scroll to position [243, 0]
